Goal: Information Seeking & Learning: Learn about a topic

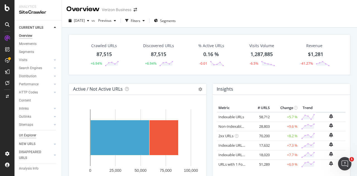
scroll to position [17, 0]
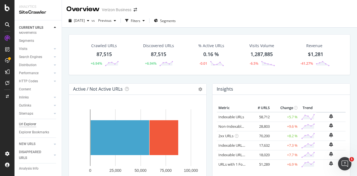
click at [27, 121] on div "Url Explorer" at bounding box center [27, 124] width 17 height 6
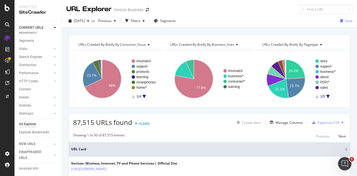
click at [139, 43] on span "URLs Crawled By Botify By consumer_focus" at bounding box center [112, 44] width 68 height 5
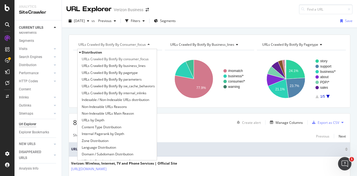
click at [98, 53] on span "Distribution" at bounding box center [92, 52] width 20 height 5
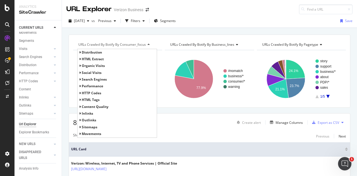
click at [98, 53] on span "Distribution" at bounding box center [92, 52] width 20 height 5
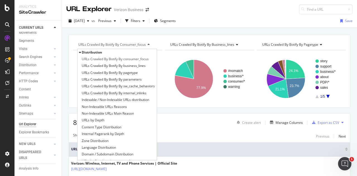
click at [98, 53] on span "Distribution" at bounding box center [92, 52] width 20 height 5
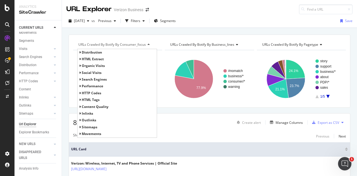
click at [90, 58] on span "HTML Extract" at bounding box center [93, 59] width 22 height 5
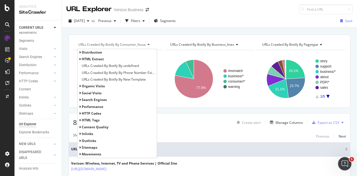
click at [90, 58] on span "HTML Extract" at bounding box center [93, 59] width 22 height 5
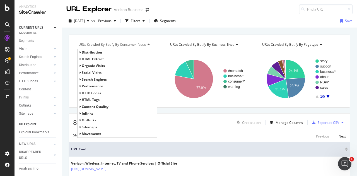
click at [90, 66] on span "organic Visits" at bounding box center [93, 65] width 23 height 5
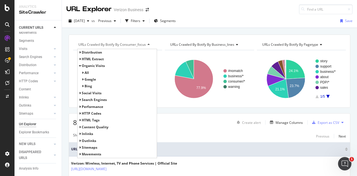
click at [90, 66] on span "organic Visits" at bounding box center [93, 65] width 23 height 5
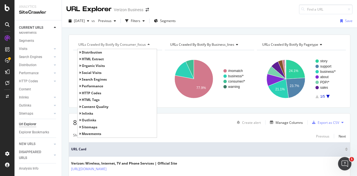
click at [90, 72] on span "social Visits" at bounding box center [92, 72] width 20 height 5
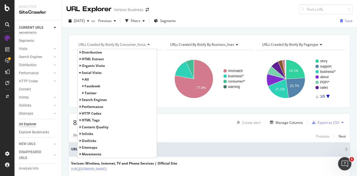
click at [90, 72] on span "social Visits" at bounding box center [92, 72] width 20 height 5
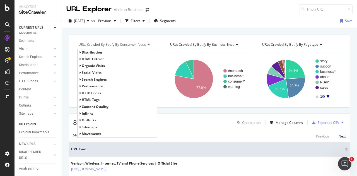
click at [88, 80] on span "Search Engines" at bounding box center [94, 79] width 25 height 5
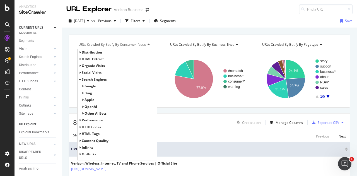
click at [86, 86] on span "Google" at bounding box center [90, 86] width 11 height 5
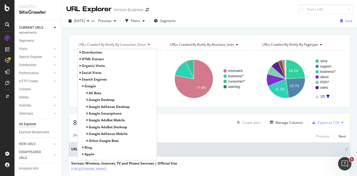
click at [224, 21] on div "2025 Sep. 9th vs Previous Filters Segments Save" at bounding box center [209, 21] width 295 height 11
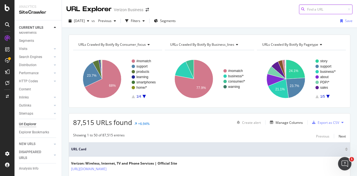
click at [322, 12] on input at bounding box center [326, 9] width 54 height 10
click at [304, 9] on input at bounding box center [326, 9] width 54 height 10
paste input "https://www.verizon.com/business/resources/articles/s/what-is-network-security-…"
type input "https://www.verizon.com/business/resources/articles/s/what-is-network-security-…"
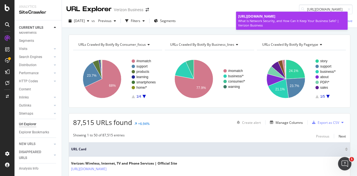
scroll to position [0, 0]
click at [274, 19] on span "https://www.verizon.com/business/resources/articles/s/what-is-network-security-…" at bounding box center [256, 16] width 37 height 5
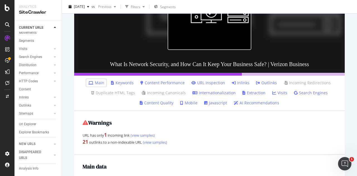
scroll to position [98, 0]
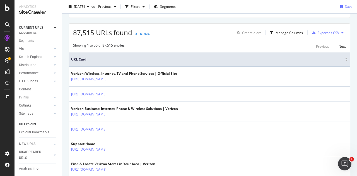
scroll to position [90, 0]
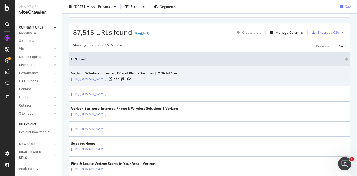
click at [131, 78] on icon at bounding box center [129, 78] width 4 height 3
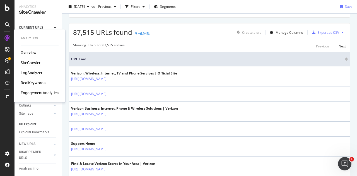
click at [32, 72] on div "LogAnalyzer" at bounding box center [32, 73] width 22 height 6
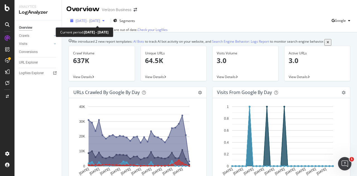
click at [88, 20] on span "2024 Dec. 15th - 2025 Jan. 13th" at bounding box center [88, 20] width 25 height 5
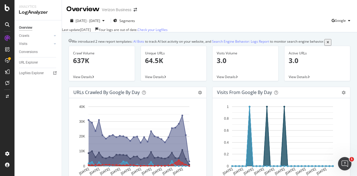
click at [207, 10] on div "Overview Verizon Business" at bounding box center [209, 7] width 295 height 14
click at [168, 29] on link "Check your Logfiles" at bounding box center [153, 29] width 30 height 5
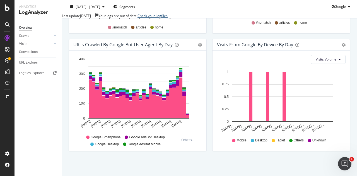
scroll to position [288, 0]
click at [51, 35] on div at bounding box center [50, 36] width 6 height 6
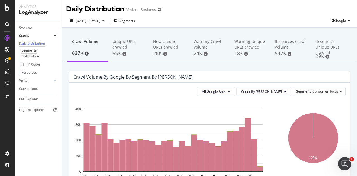
click at [36, 54] on div "Segments Distribution" at bounding box center [36, 54] width 31 height 12
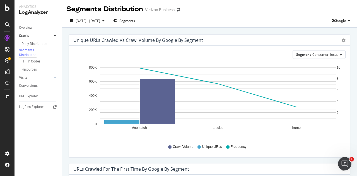
click at [37, 40] on div "Daily Distribution Segments Distribution HTTP Codes Resources" at bounding box center [40, 57] width 43 height 34
click at [35, 42] on div "Daily Distribution" at bounding box center [34, 44] width 26 height 6
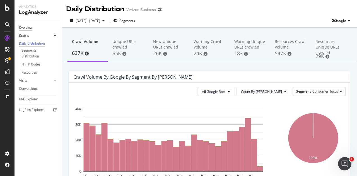
click at [31, 27] on div "Overview" at bounding box center [25, 28] width 13 height 6
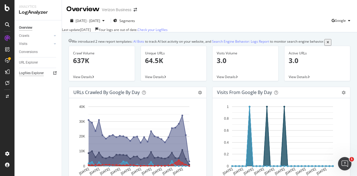
click at [41, 72] on div "Logfiles Explorer" at bounding box center [31, 73] width 25 height 6
click at [335, 21] on span "Google" at bounding box center [340, 20] width 11 height 5
click at [268, 16] on div "2024 Dec. 15th - 2025 Jan. 13th Segments Google" at bounding box center [209, 21] width 295 height 11
click at [335, 21] on span "Google" at bounding box center [340, 20] width 11 height 5
click at [282, 20] on div "2024 Dec. 15th - 2025 Jan. 13th Segments Google" at bounding box center [209, 21] width 295 height 11
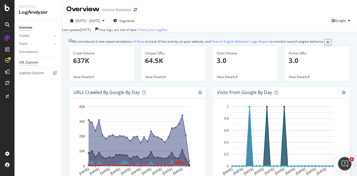
click at [28, 62] on div "URL Explorer" at bounding box center [28, 63] width 19 height 6
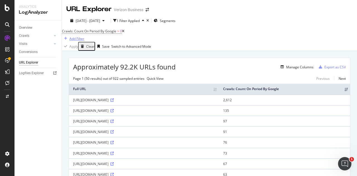
click at [84, 36] on div "Add Filter" at bounding box center [77, 38] width 15 height 5
click at [195, 41] on div at bounding box center [196, 39] width 3 height 5
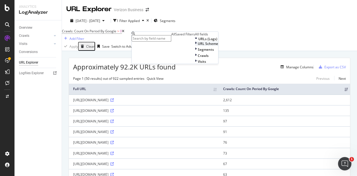
click at [195, 46] on icon at bounding box center [196, 43] width 2 height 5
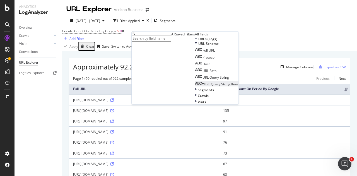
click at [195, 87] on div "URL Query String Keys" at bounding box center [217, 84] width 44 height 5
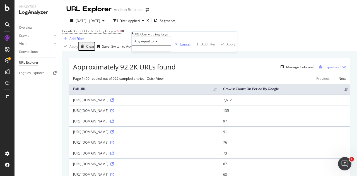
click at [180, 47] on div "Cancel" at bounding box center [185, 44] width 11 height 5
click at [84, 35] on div "Add Filter" at bounding box center [73, 38] width 22 height 6
click at [242, 4] on div "URL Explorer Verizon Business" at bounding box center [209, 7] width 295 height 14
click at [84, 36] on div "Add Filter" at bounding box center [77, 38] width 15 height 5
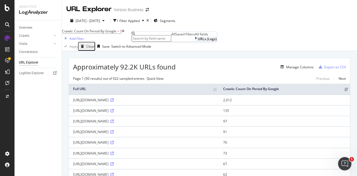
click at [198, 41] on span "URLs (Logs)" at bounding box center [207, 39] width 19 height 5
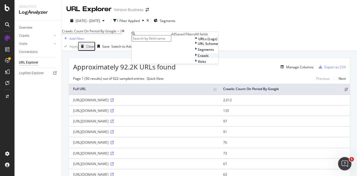
click at [195, 58] on div at bounding box center [196, 55] width 3 height 5
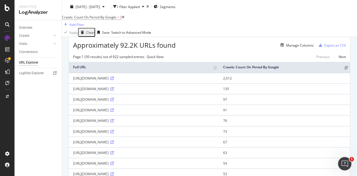
scroll to position [39, 0]
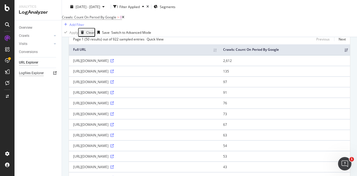
click at [31, 74] on div "Logfiles Explorer" at bounding box center [31, 73] width 25 height 6
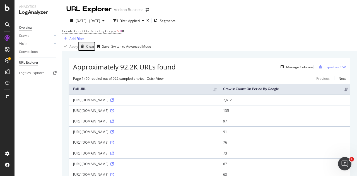
click at [29, 28] on div "Overview" at bounding box center [25, 28] width 13 height 6
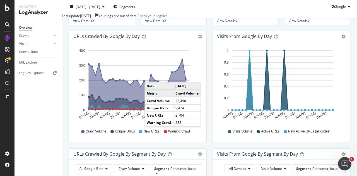
scroll to position [56, 0]
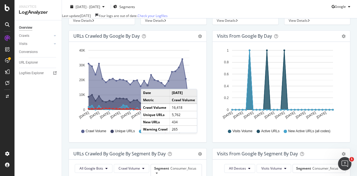
click at [147, 89] on rect "A chart." at bounding box center [139, 80] width 101 height 60
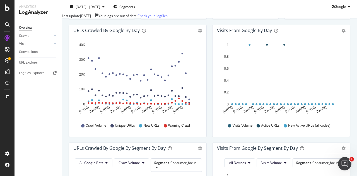
scroll to position [66, 0]
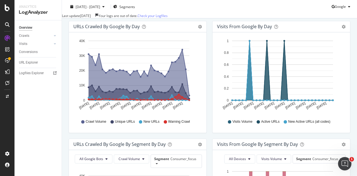
click at [111, 124] on icon at bounding box center [112, 121] width 3 height 3
click at [37, 34] on link "Crawls" at bounding box center [35, 36] width 33 height 6
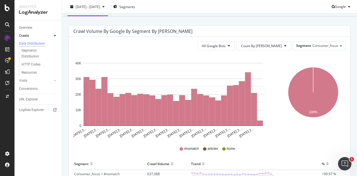
scroll to position [46, 0]
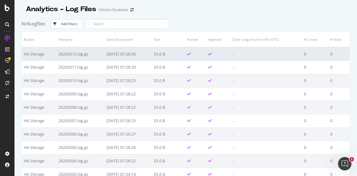
click at [114, 55] on td "2025-03-13 07:28:36" at bounding box center [128, 53] width 47 height 13
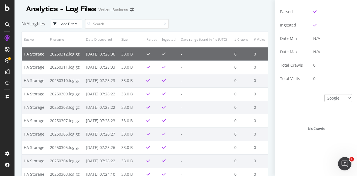
scroll to position [118, 0]
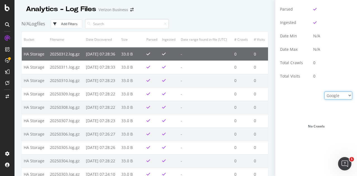
click at [334, 93] on select "Google Bing Apple OpenAI Other AI Bots" at bounding box center [339, 96] width 28 height 8
click at [300, 95] on div "No Crawls" at bounding box center [316, 127] width 72 height 70
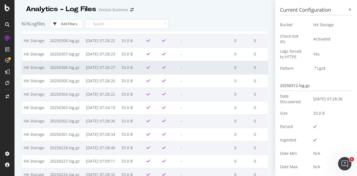
scroll to position [67, 0]
click at [137, 74] on td "33.0 B" at bounding box center [131, 67] width 25 height 13
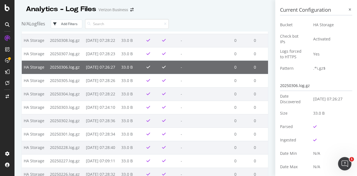
click at [137, 74] on td "33.0 B" at bounding box center [131, 67] width 25 height 13
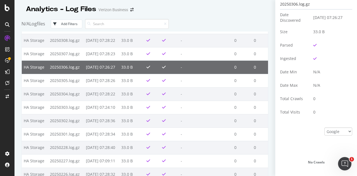
scroll to position [0, 0]
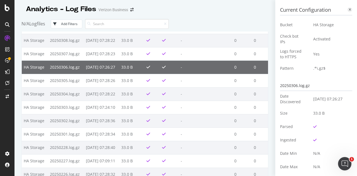
click at [348, 8] on div at bounding box center [350, 9] width 5 height 5
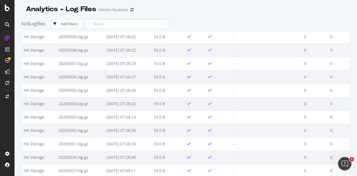
click at [71, 24] on div "Add Filters" at bounding box center [69, 23] width 16 height 5
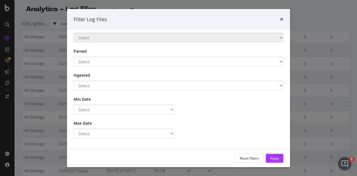
scroll to position [0, 0]
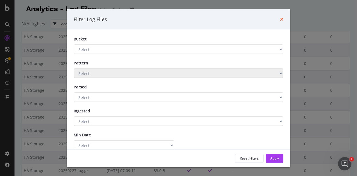
click at [283, 19] on icon "times" at bounding box center [281, 19] width 3 height 4
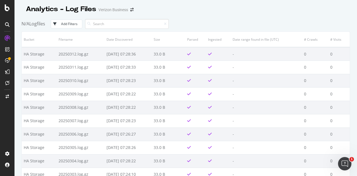
click at [227, 18] on div "N/A Logfiles Add Filters" at bounding box center [185, 23] width 329 height 15
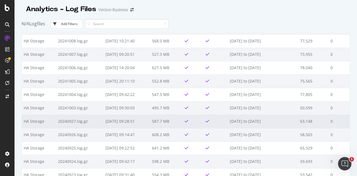
scroll to position [2169, 0]
